Goal: Transaction & Acquisition: Purchase product/service

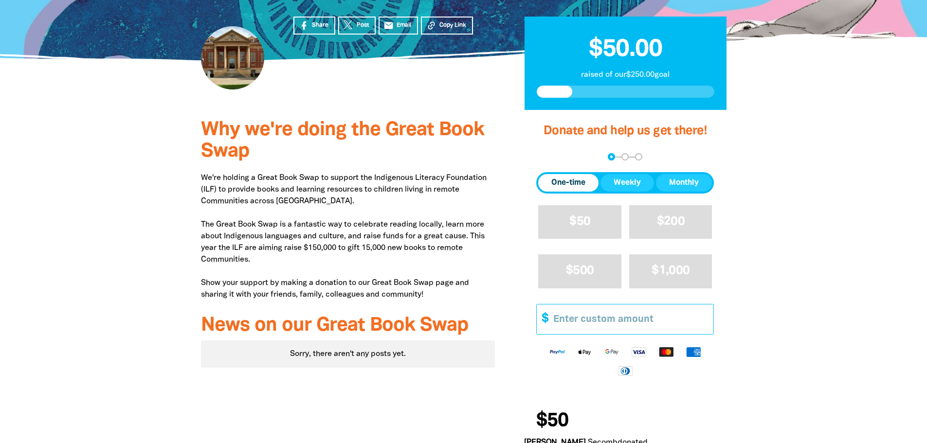
click at [660, 305] on input "Other Amount" at bounding box center [629, 320] width 167 height 30
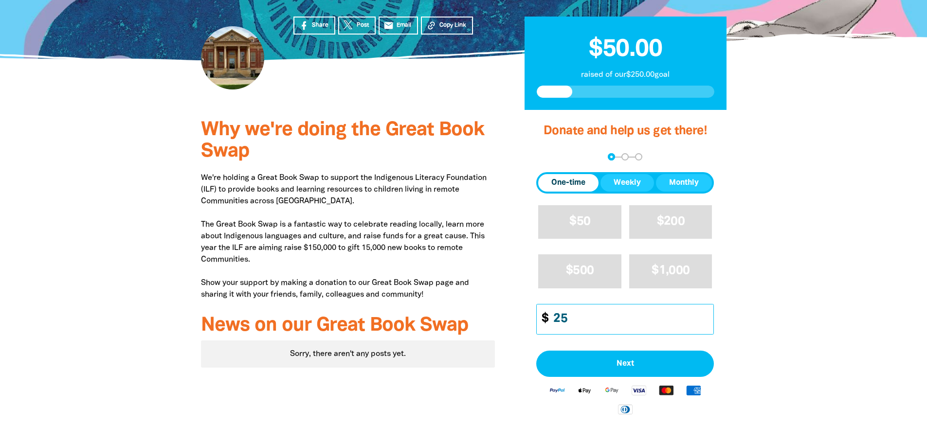
type input "25"
click at [789, 288] on div at bounding box center [463, 314] width 927 height 409
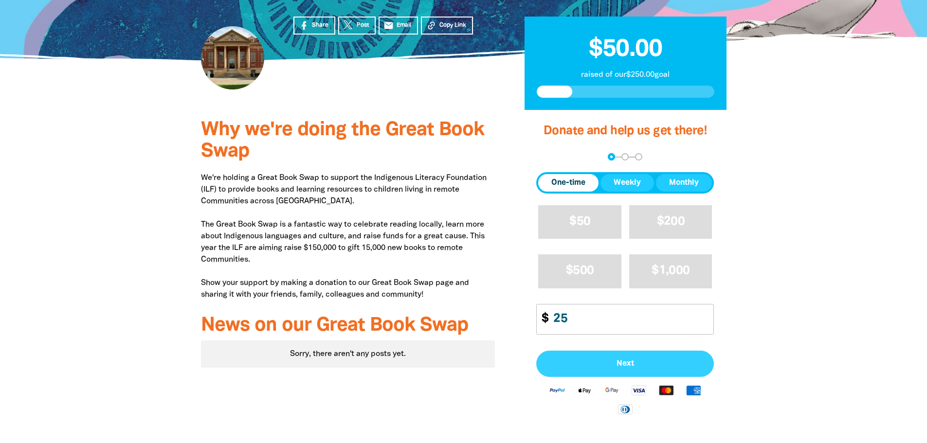
click at [685, 362] on span "Next" at bounding box center [625, 364] width 156 height 8
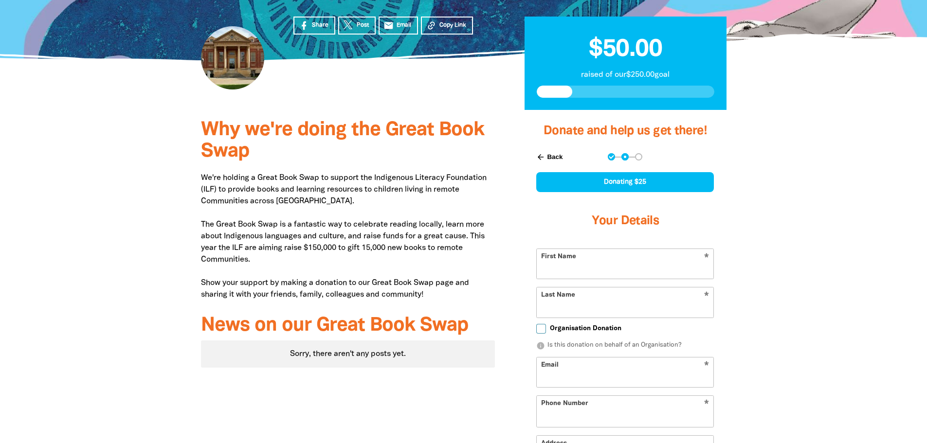
select select "AU"
click at [652, 268] on input "First Name" at bounding box center [625, 264] width 177 height 30
type input "[PERSON_NAME]"
type input "[PERSON_NAME][EMAIL_ADDRESS][PERSON_NAME][DOMAIN_NAME]"
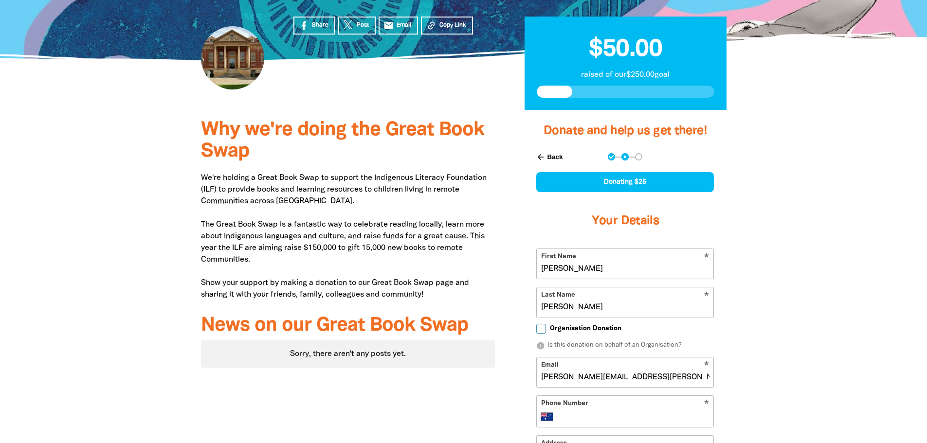
type input "0431 313 977"
type input "[STREET_ADDRESS][PERSON_NAME]"
click at [851, 281] on div at bounding box center [463, 383] width 927 height 547
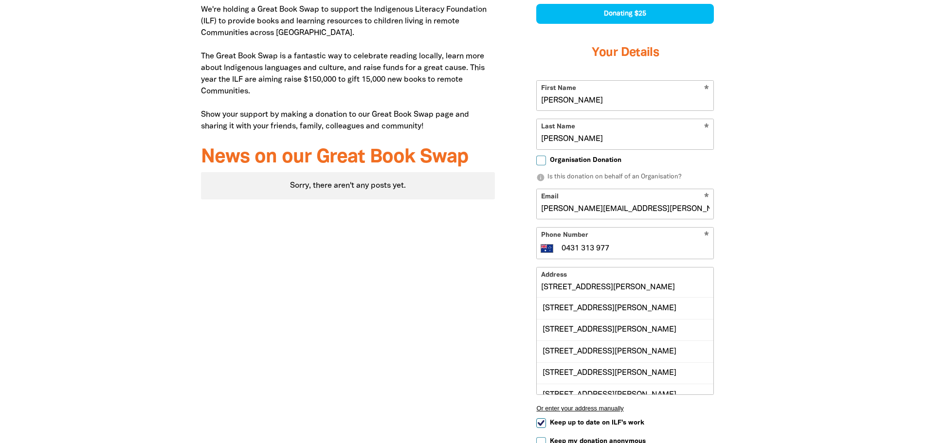
scroll to position [434, 0]
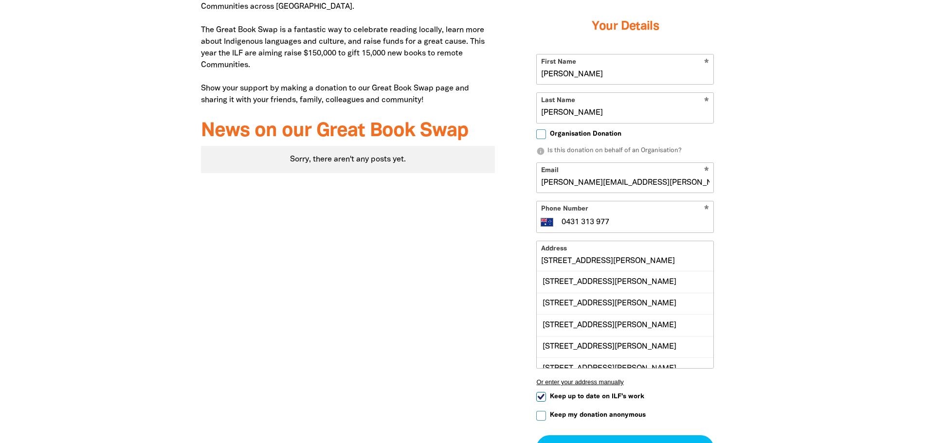
drag, startPoint x: 601, startPoint y: 180, endPoint x: 720, endPoint y: 181, distance: 119.2
click at [720, 181] on div "arrow_back Back Step 1 Step 2 Step 3 Donating $25 Your Details * First Name [PE…" at bounding box center [625, 210] width 202 height 528
type input "[PERSON_NAME][EMAIL_ADDRESS][PERSON_NAME][DOMAIN_NAME]"
click at [625, 280] on div "[STREET_ADDRESS][PERSON_NAME]" at bounding box center [625, 282] width 177 height 21
type input "[STREET_ADDRESS][PERSON_NAME]"
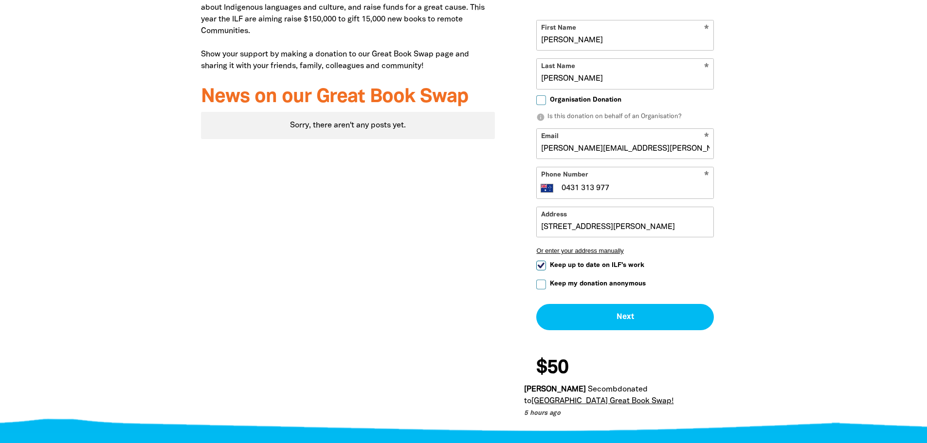
scroll to position [483, 0]
